Goal: Information Seeking & Learning: Learn about a topic

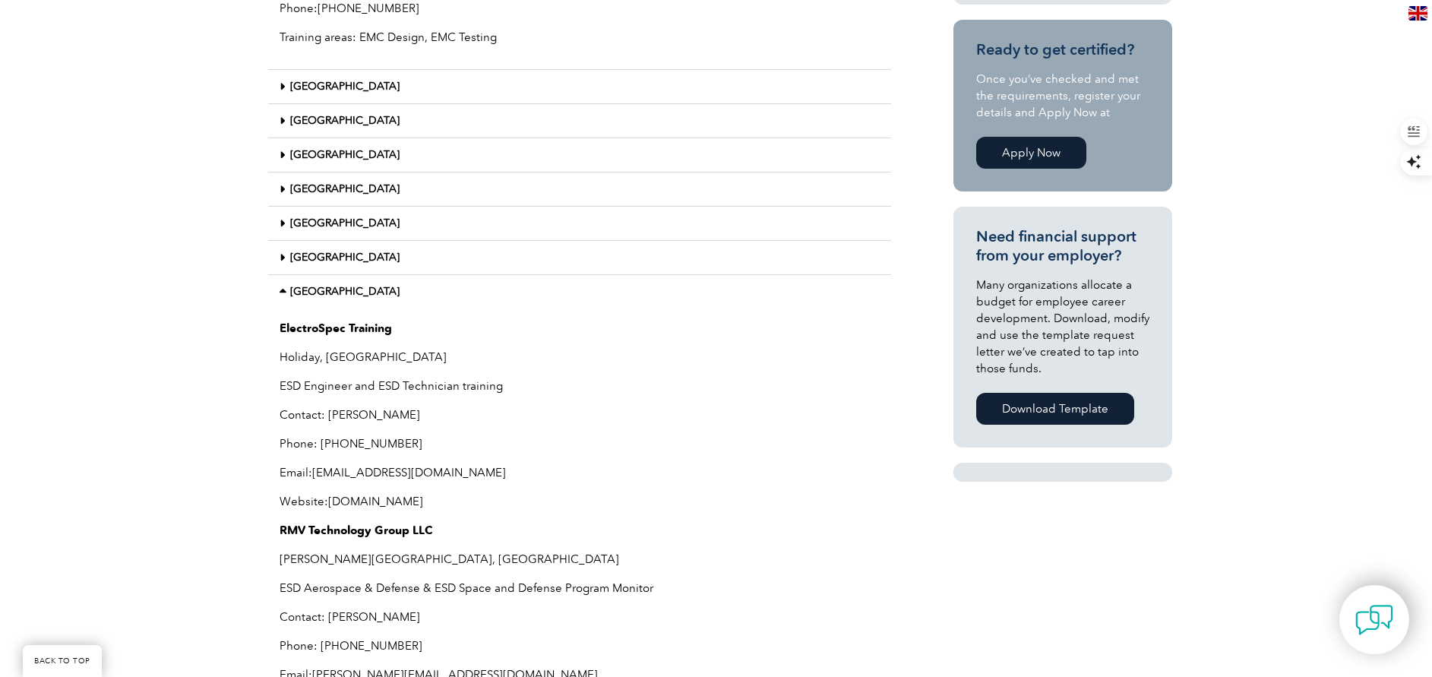
scroll to position [896, 0]
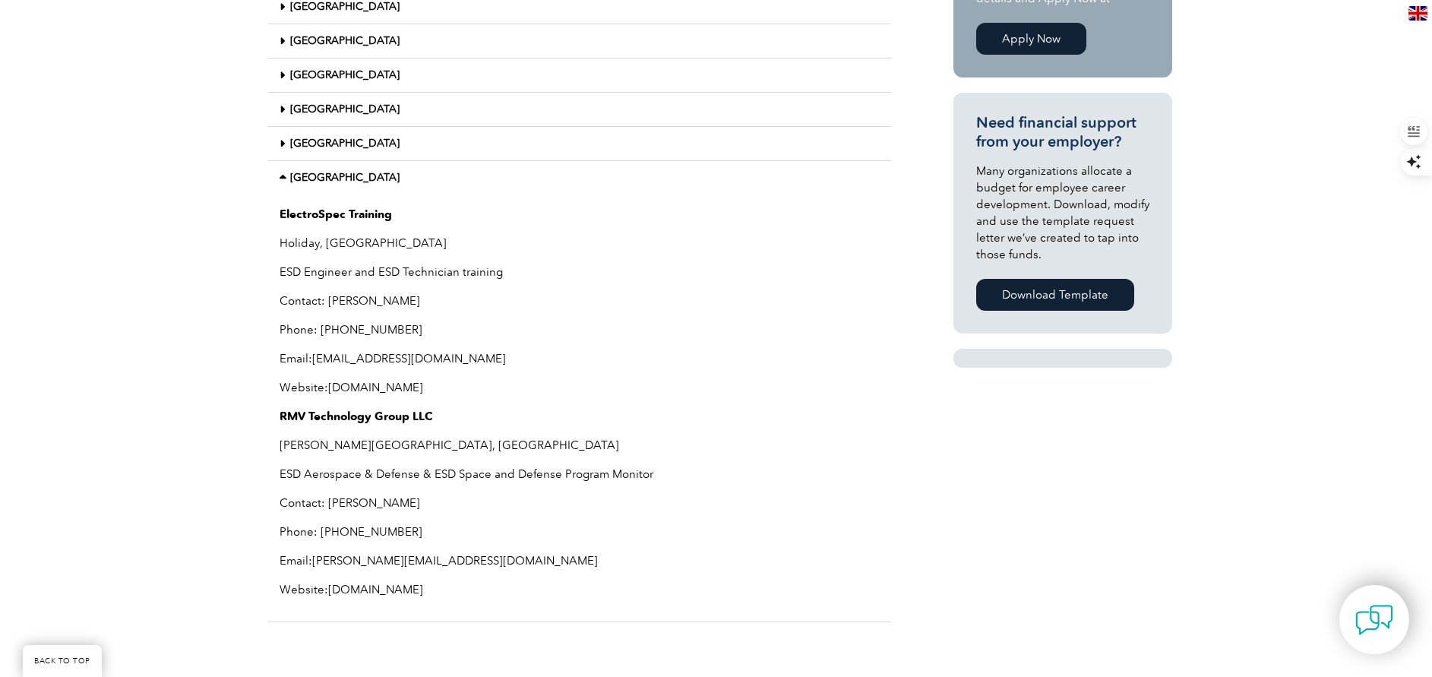
click at [406, 385] on link "www.electrospectraining.com" at bounding box center [375, 388] width 95 height 14
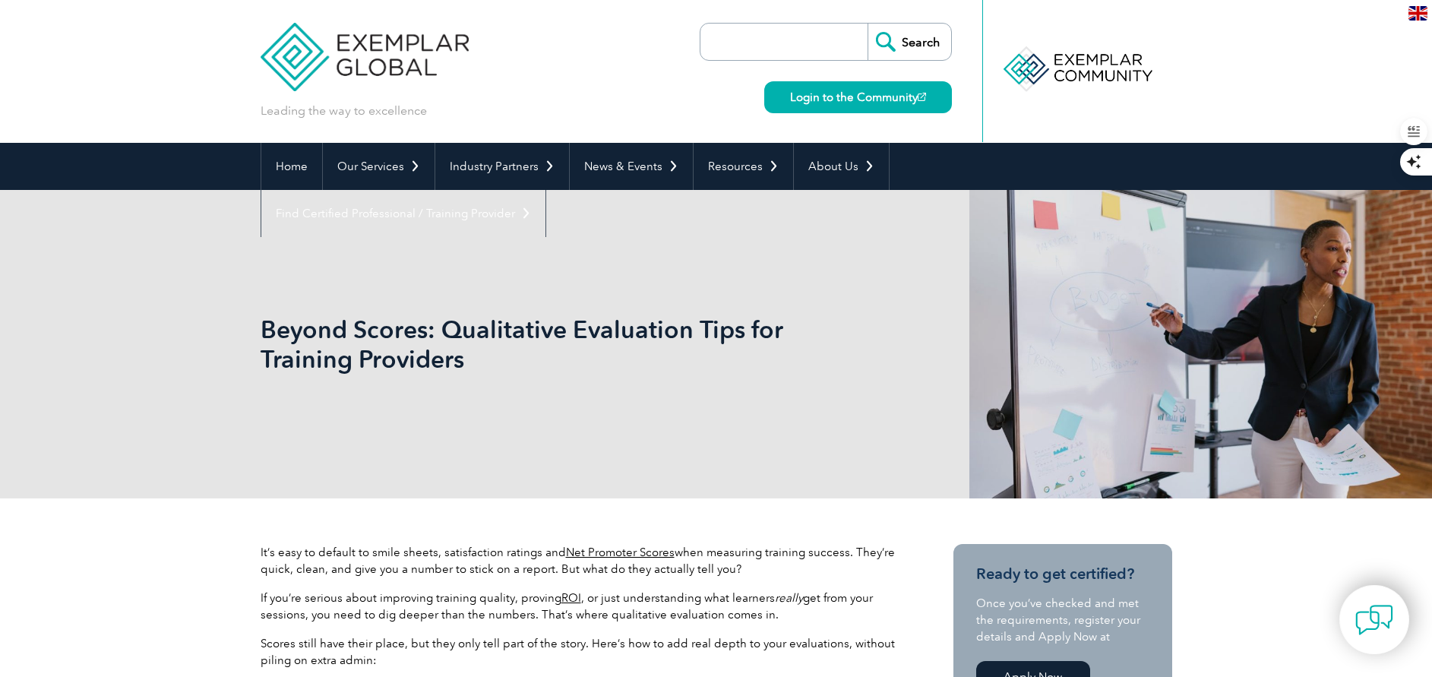
paste input "iNARTE Recognized Training Provider"
type input "iNARTE Recognized Training Provider"
click at [922, 39] on input "Search" at bounding box center [910, 42] width 84 height 36
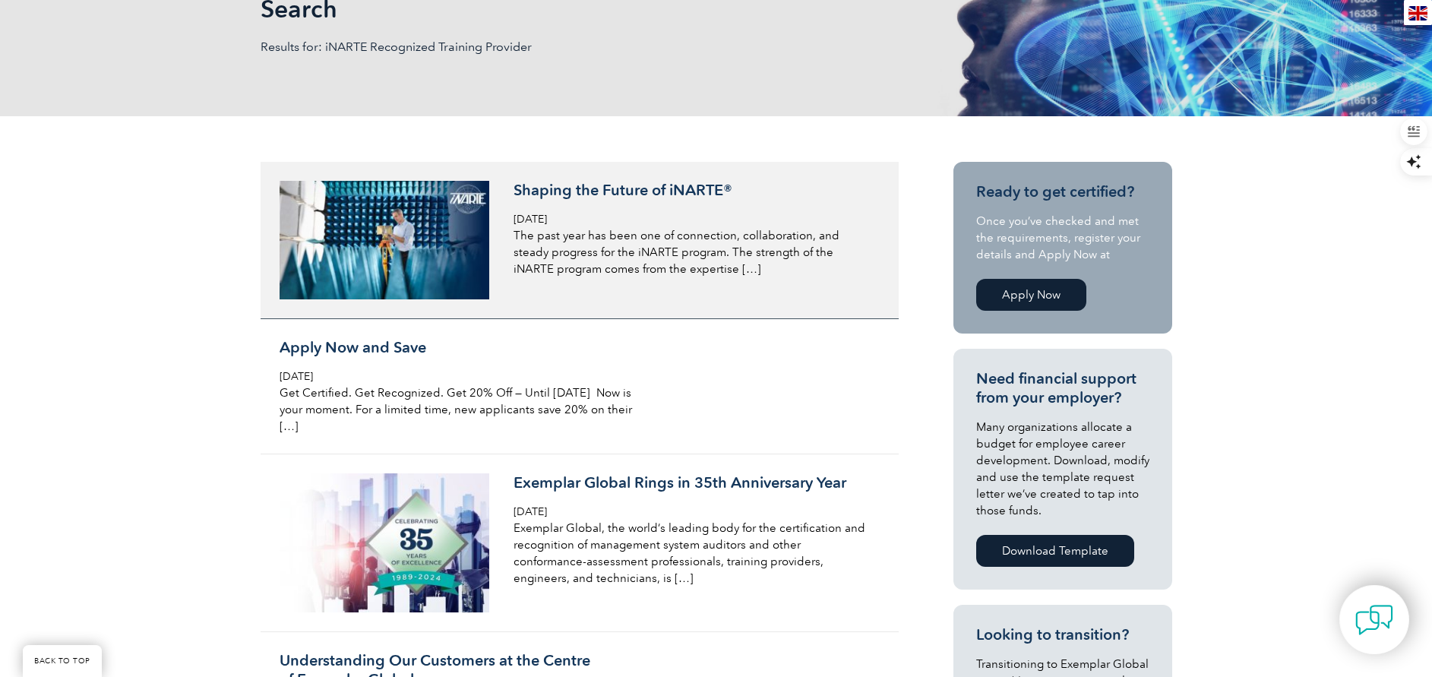
scroll to position [228, 0]
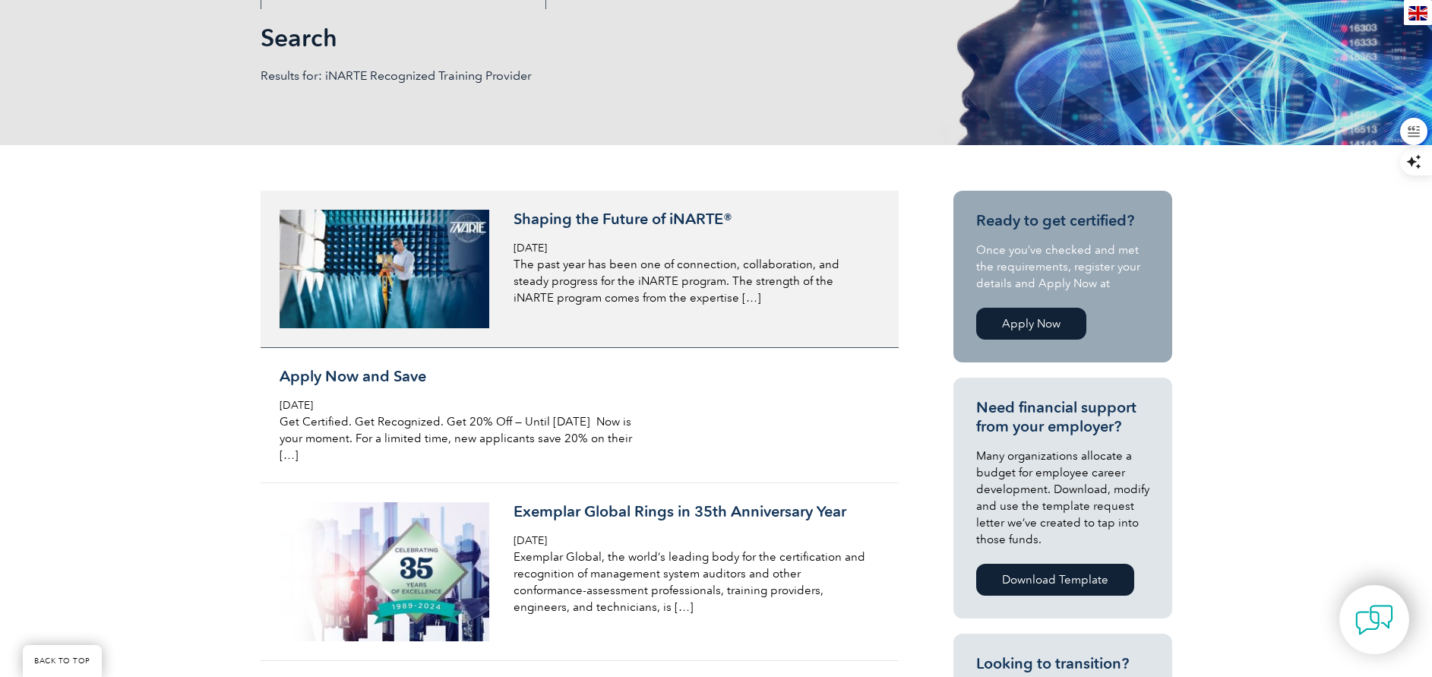
click at [720, 283] on p "The past year has been one of connection, collaboration, and steady progress fo…" at bounding box center [694, 281] width 360 height 50
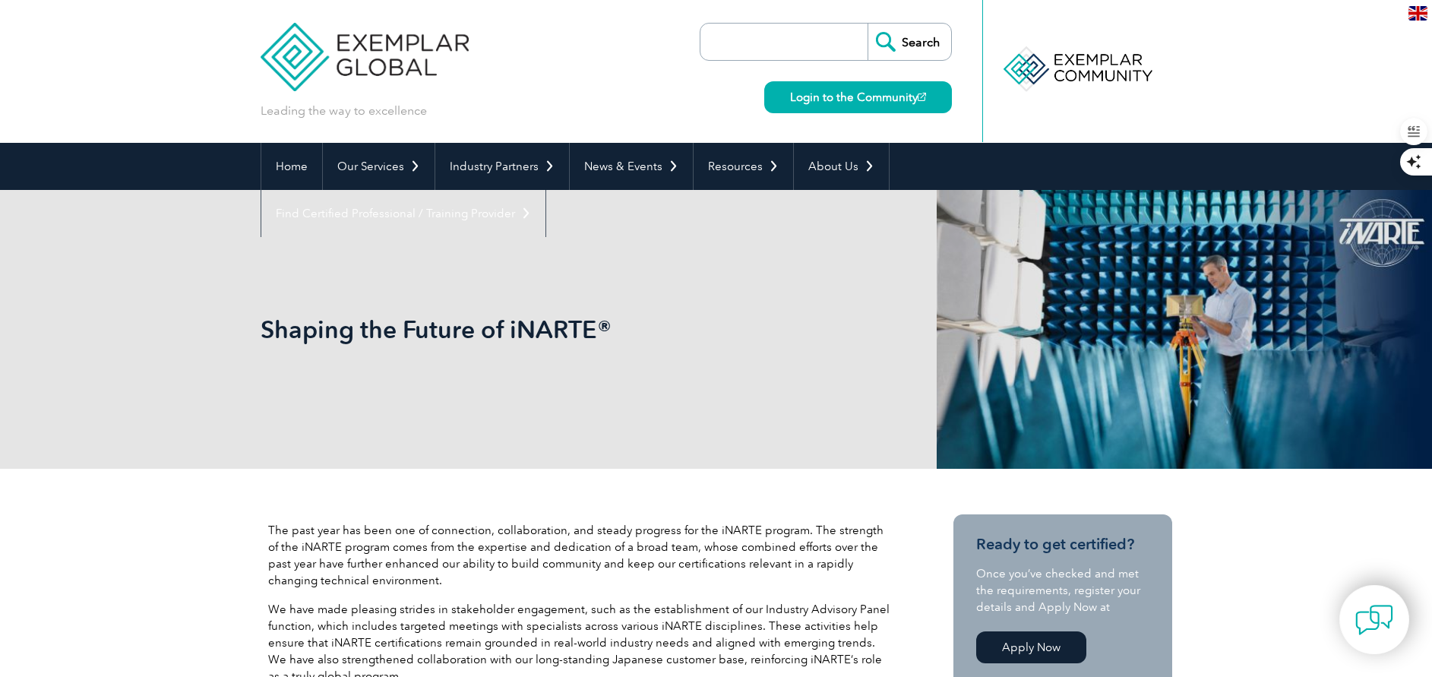
click at [723, 45] on input "search" at bounding box center [788, 42] width 160 height 36
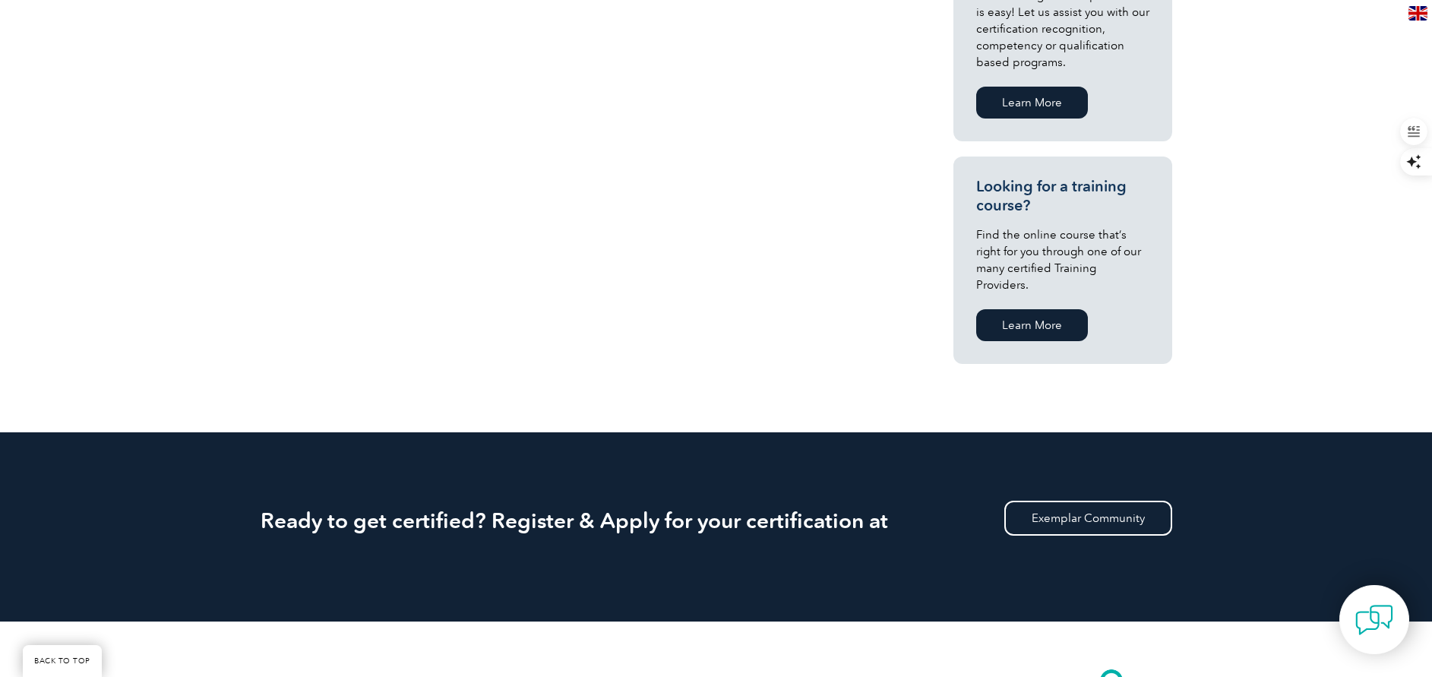
scroll to position [1026, 0]
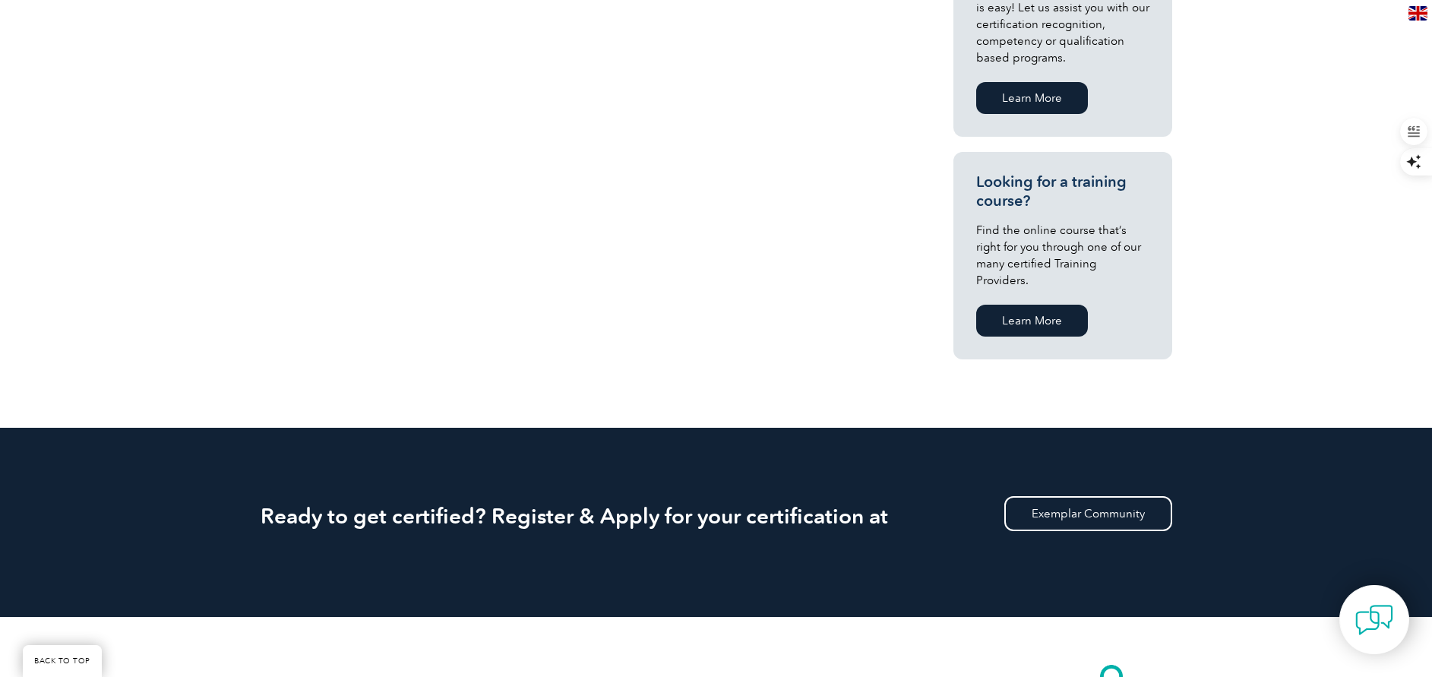
click at [1037, 309] on link "Learn More" at bounding box center [1032, 321] width 112 height 32
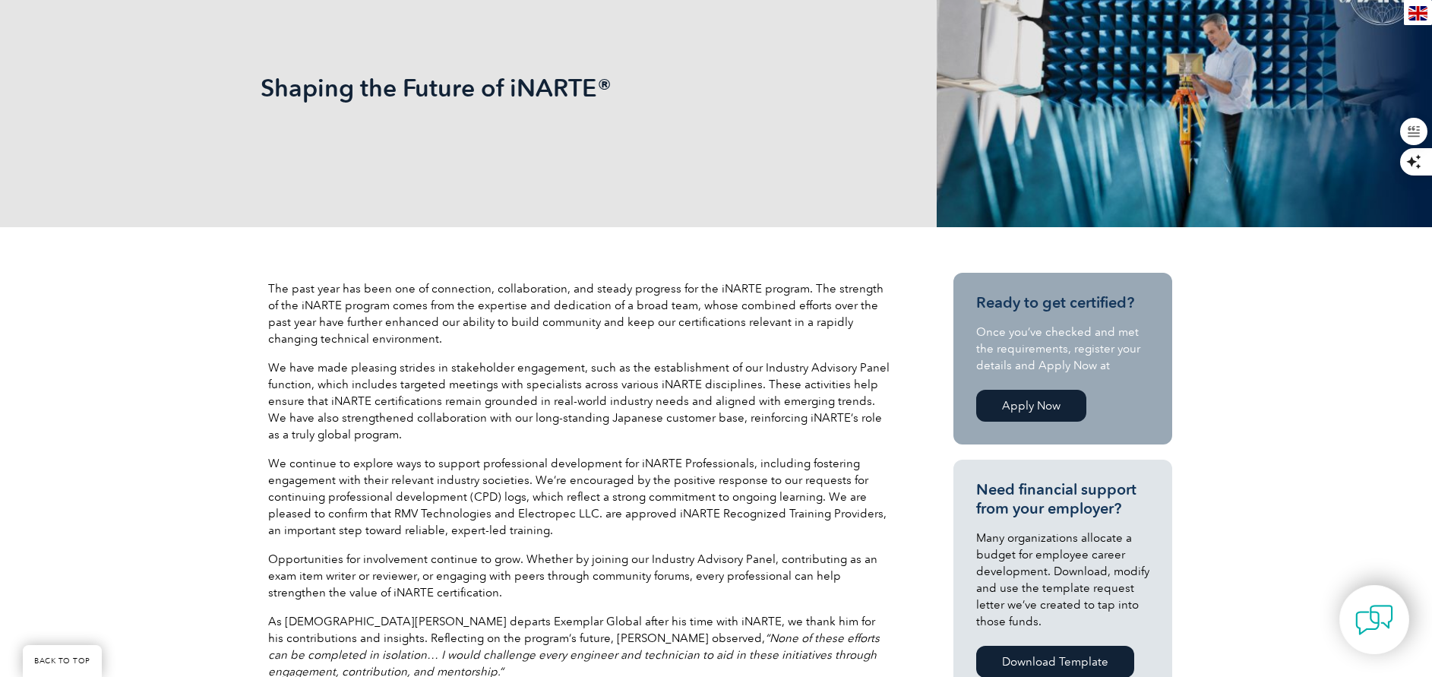
scroll to position [228, 0]
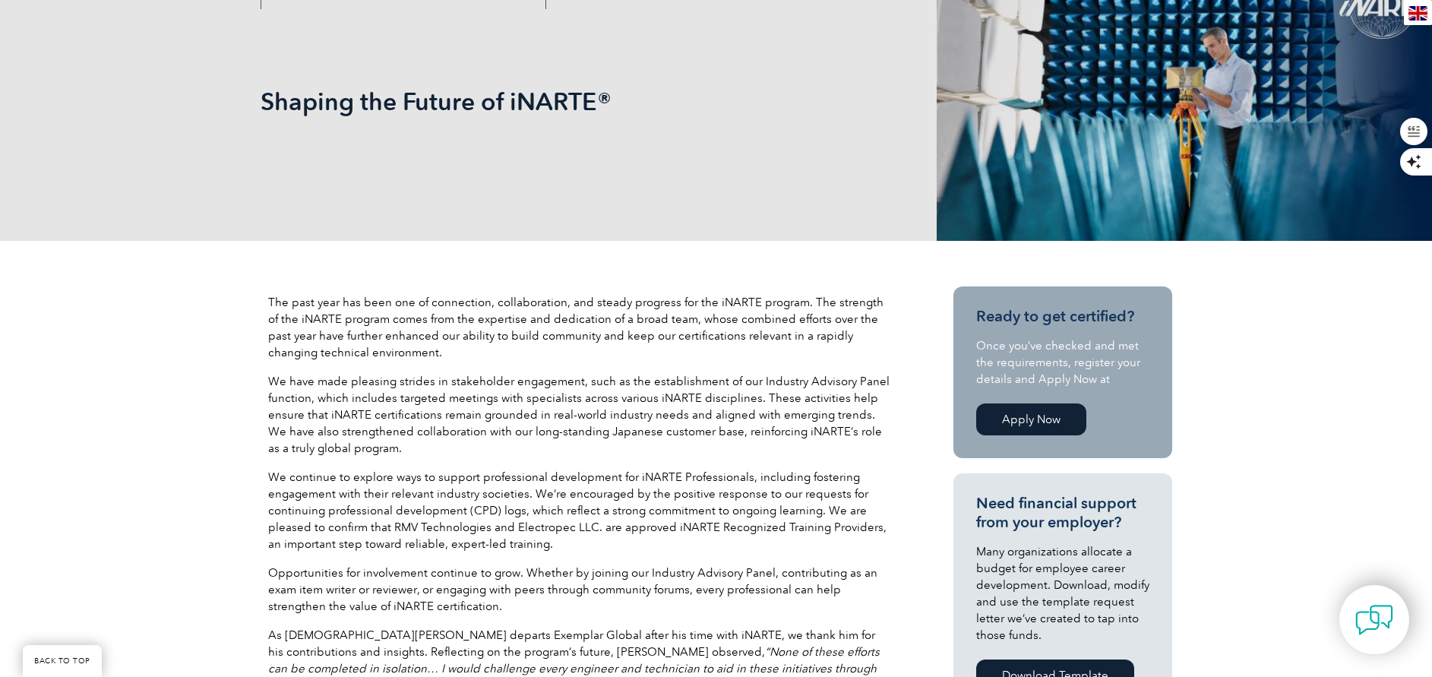
click at [1043, 420] on link "Apply Now" at bounding box center [1031, 420] width 110 height 32
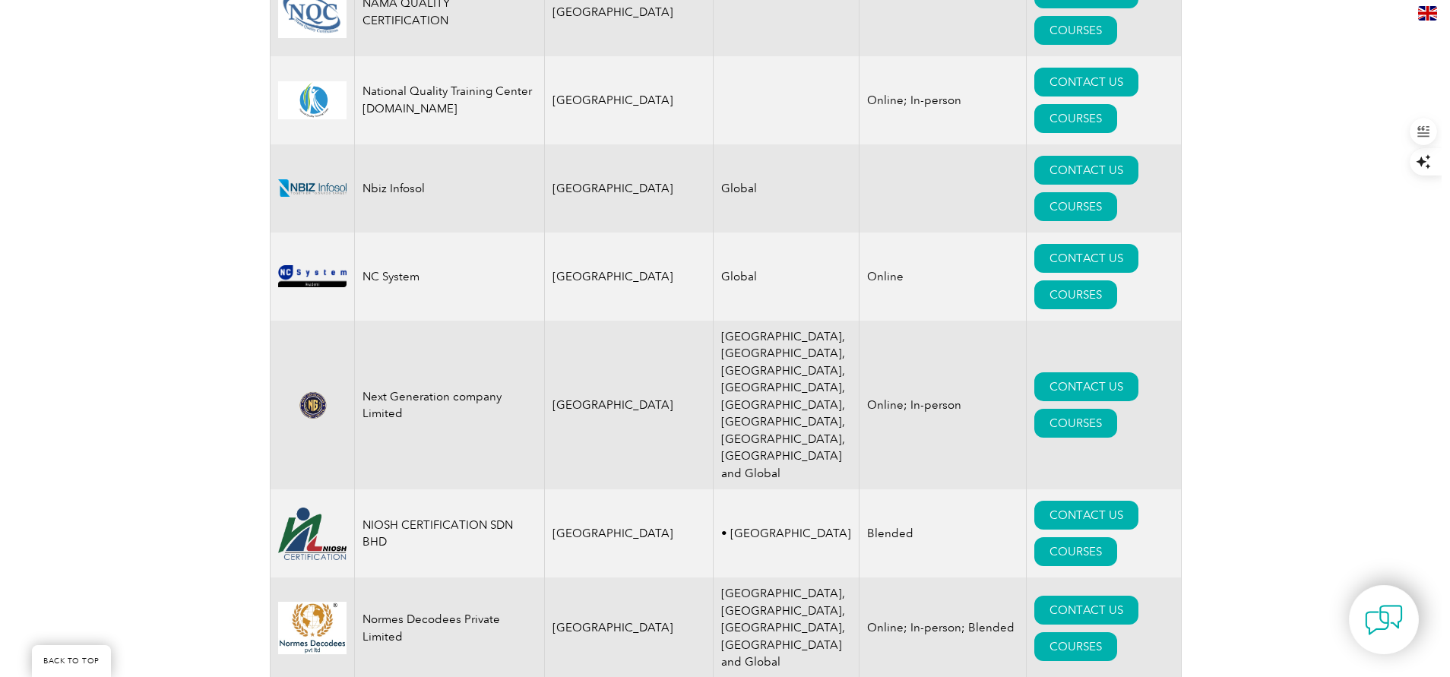
scroll to position [16414, 0]
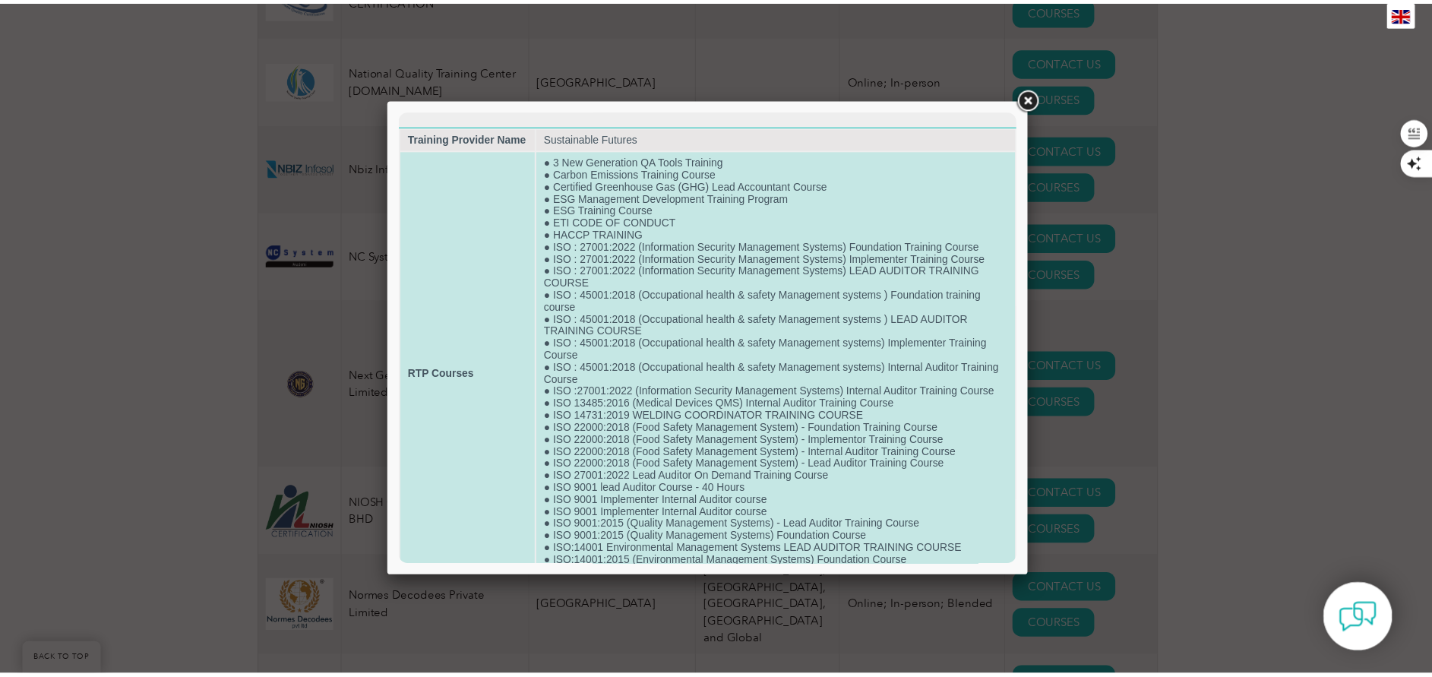
scroll to position [92, 0]
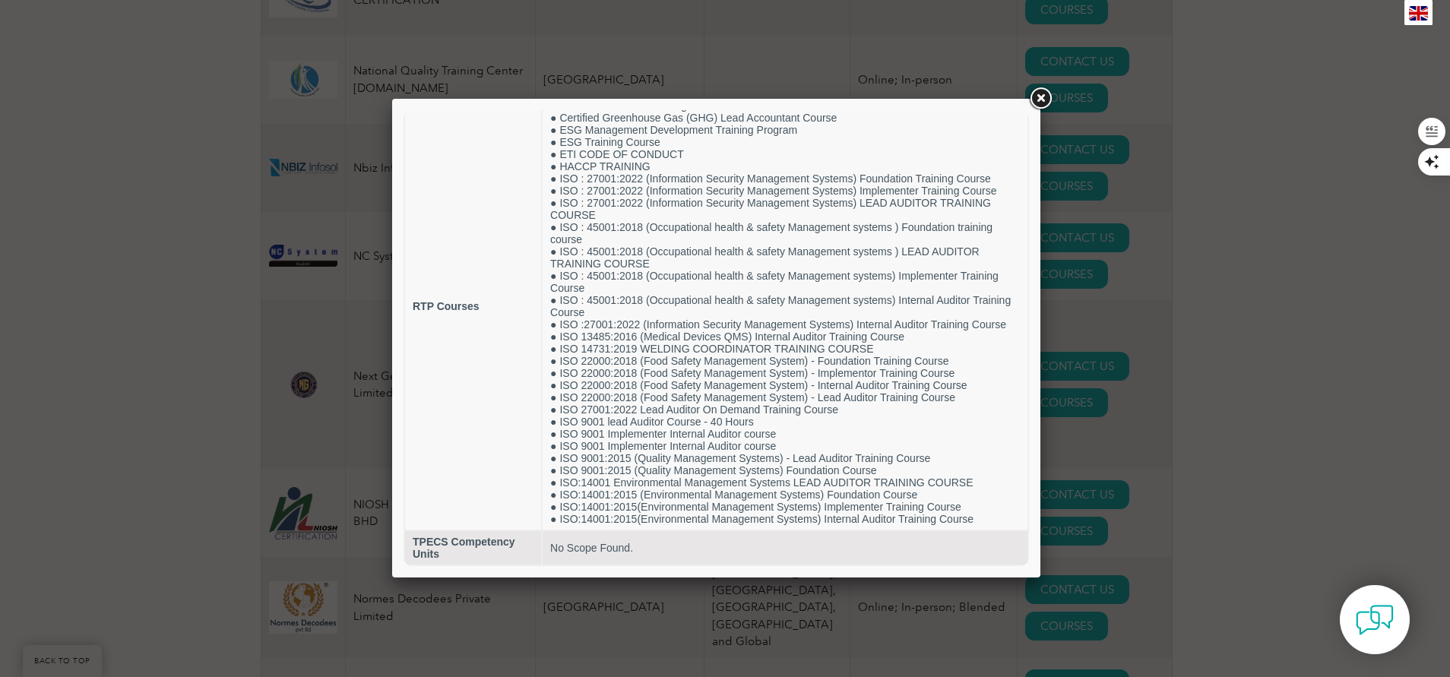
click at [1040, 93] on link at bounding box center [1040, 98] width 27 height 27
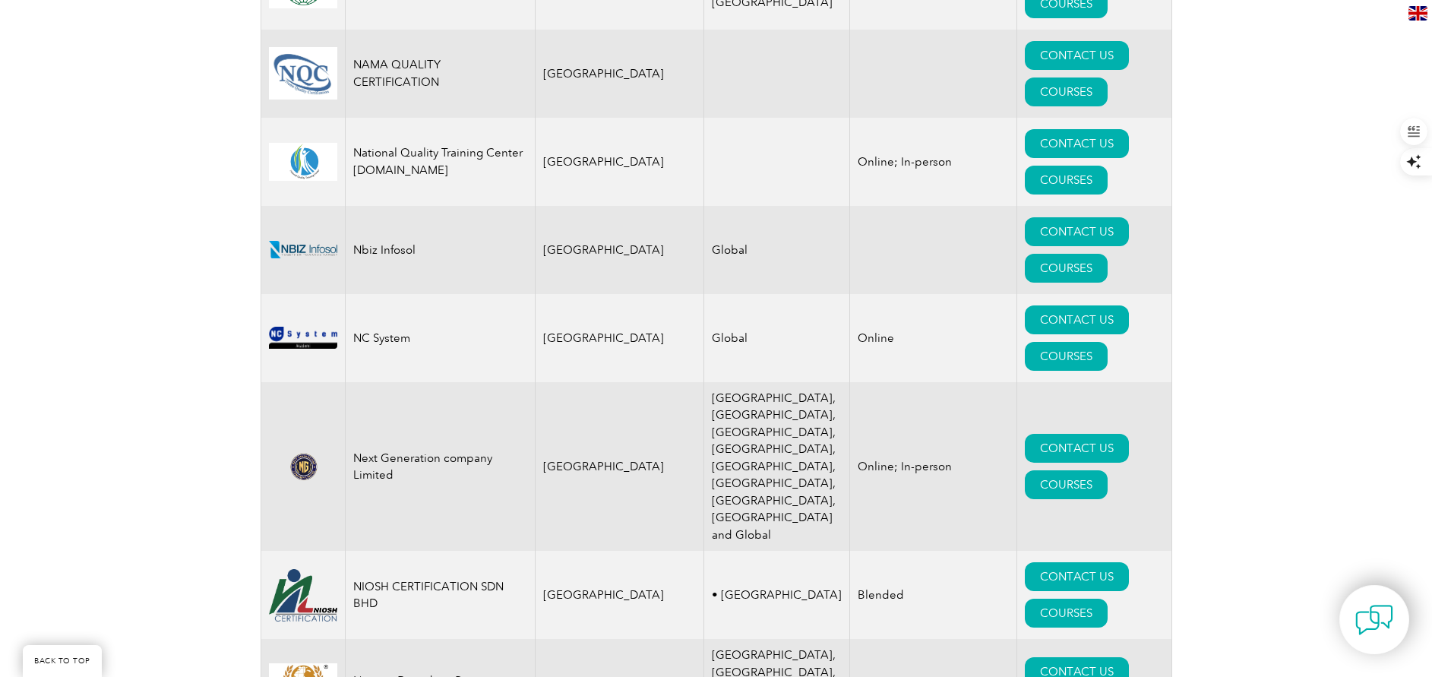
scroll to position [16300, 0]
